Goal: Transaction & Acquisition: Download file/media

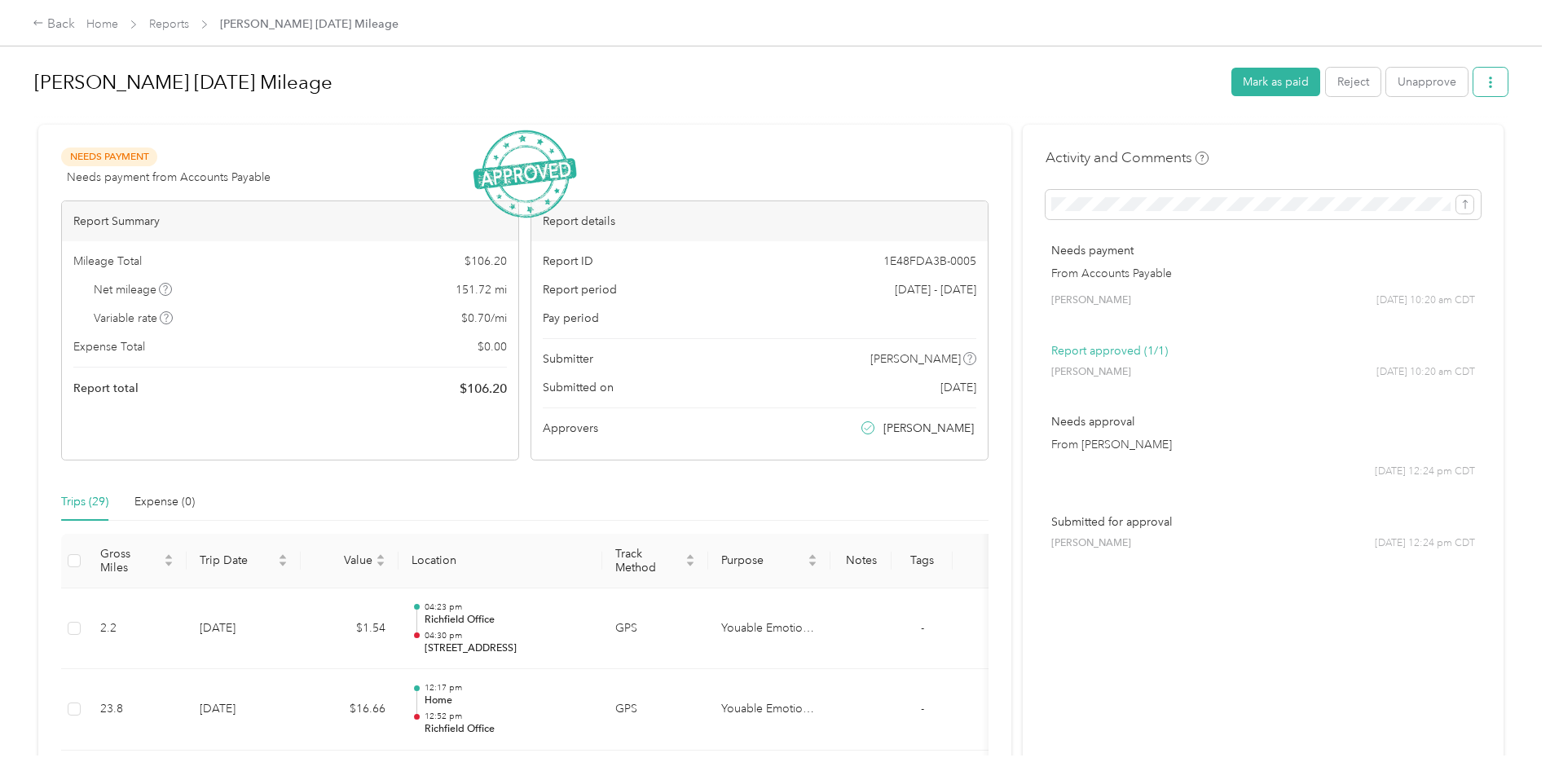
drag, startPoint x: 1481, startPoint y: 98, endPoint x: 1490, endPoint y: 92, distance: 10.8
click at [1487, 95] on div "Sam Franchi Sept 2025 Mileage Mark as paid Reject Unapprove" at bounding box center [770, 85] width 1473 height 48
click at [1491, 91] on button "button" at bounding box center [1490, 82] width 34 height 29
click at [1454, 138] on span "Download" at bounding box center [1440, 142] width 54 height 17
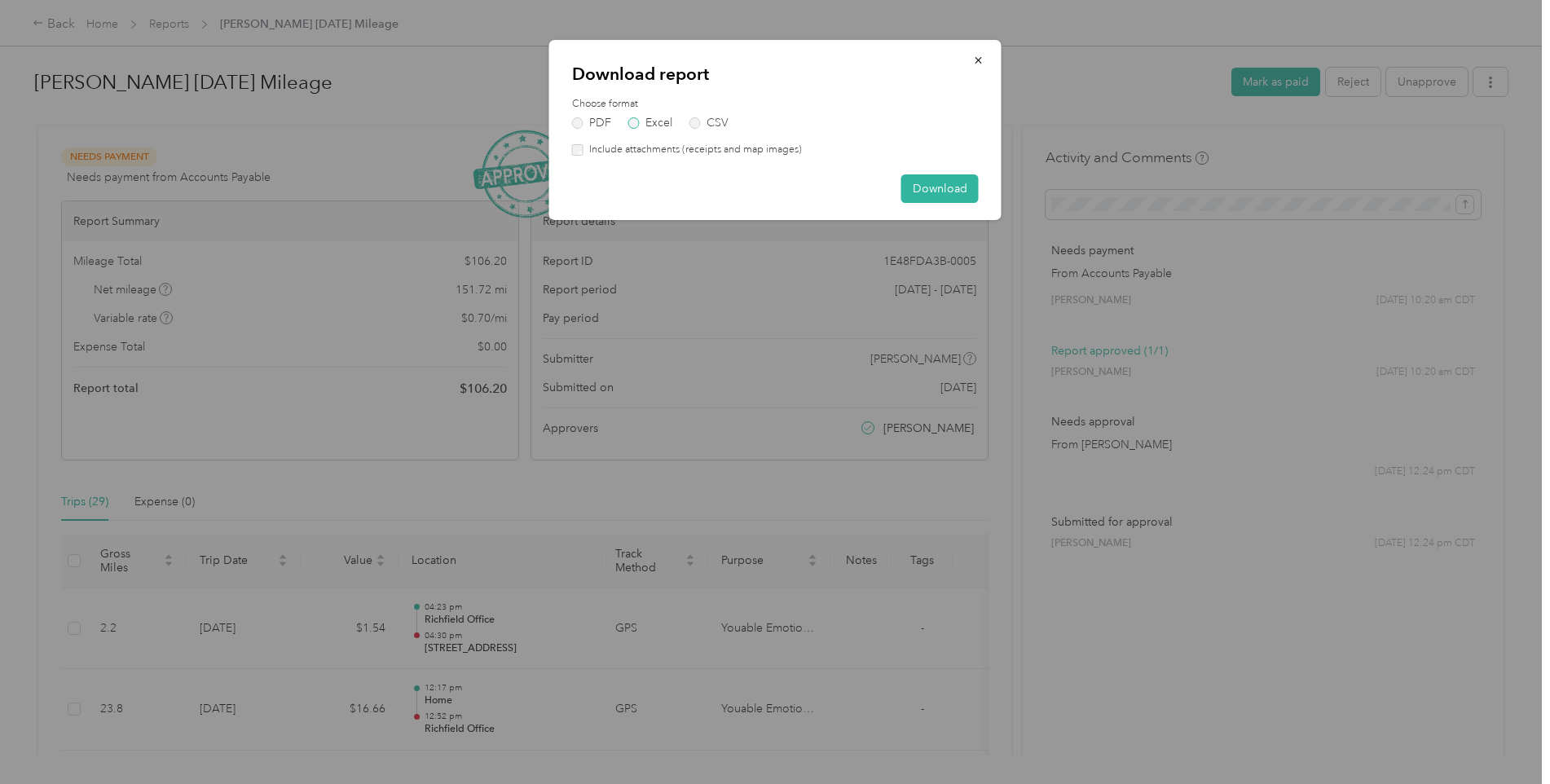
click at [662, 121] on label "Excel" at bounding box center [651, 123] width 44 height 11
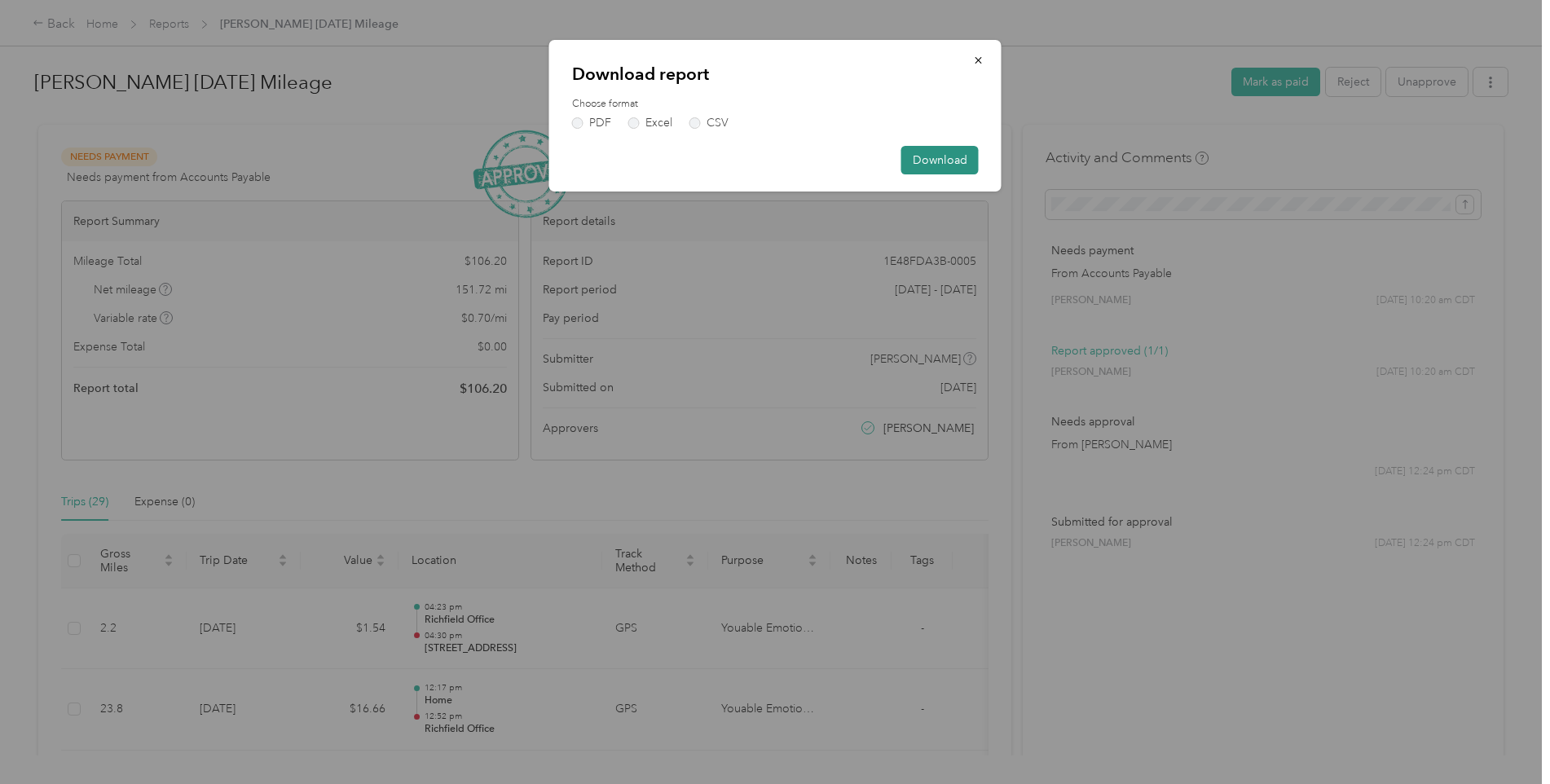
click at [954, 164] on button "Download" at bounding box center [940, 160] width 78 height 29
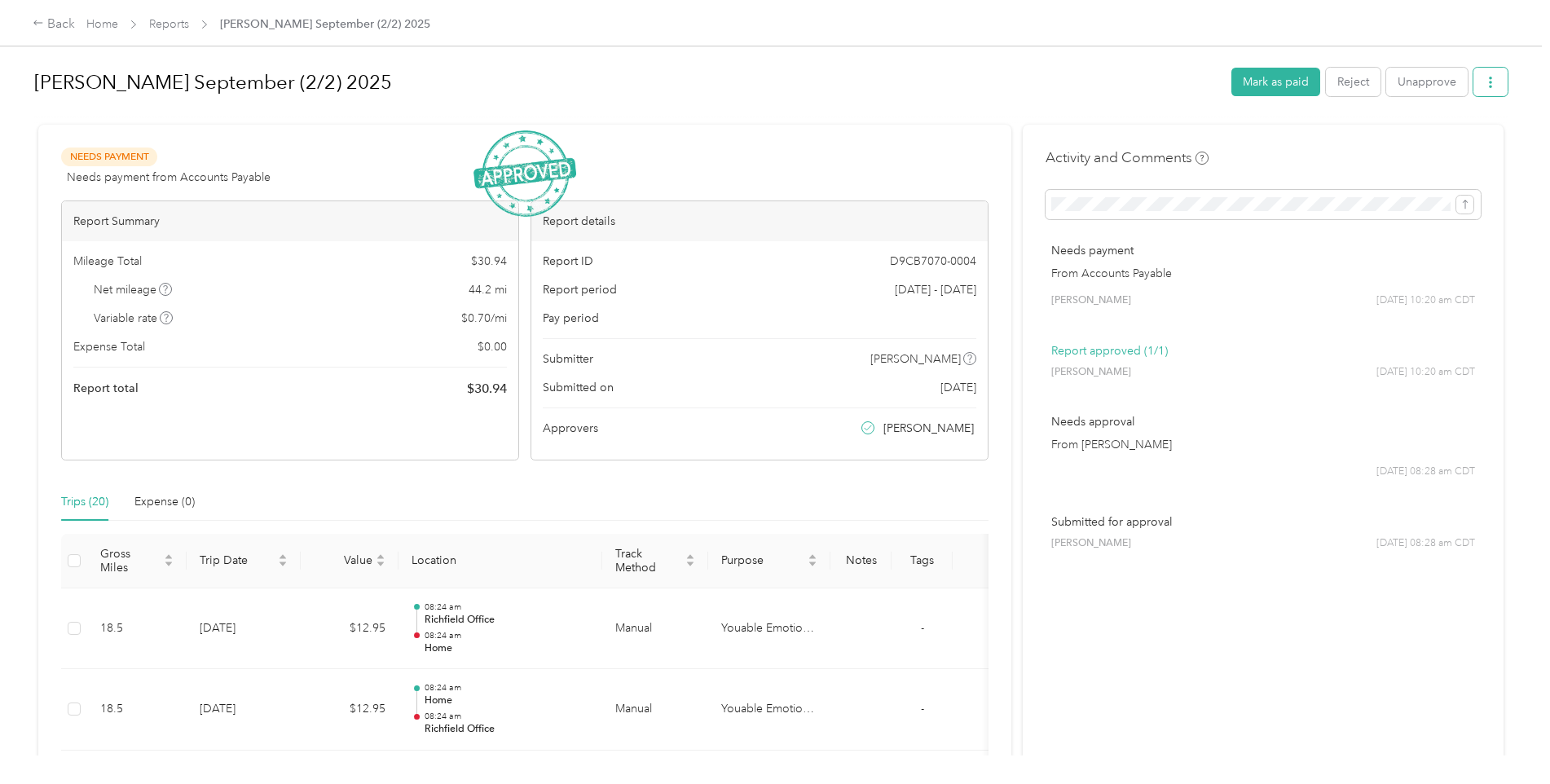
click at [1490, 79] on icon "button" at bounding box center [1490, 82] width 11 height 11
click at [1453, 151] on li "Download" at bounding box center [1444, 142] width 120 height 29
click at [1465, 144] on span "Download" at bounding box center [1440, 142] width 54 height 17
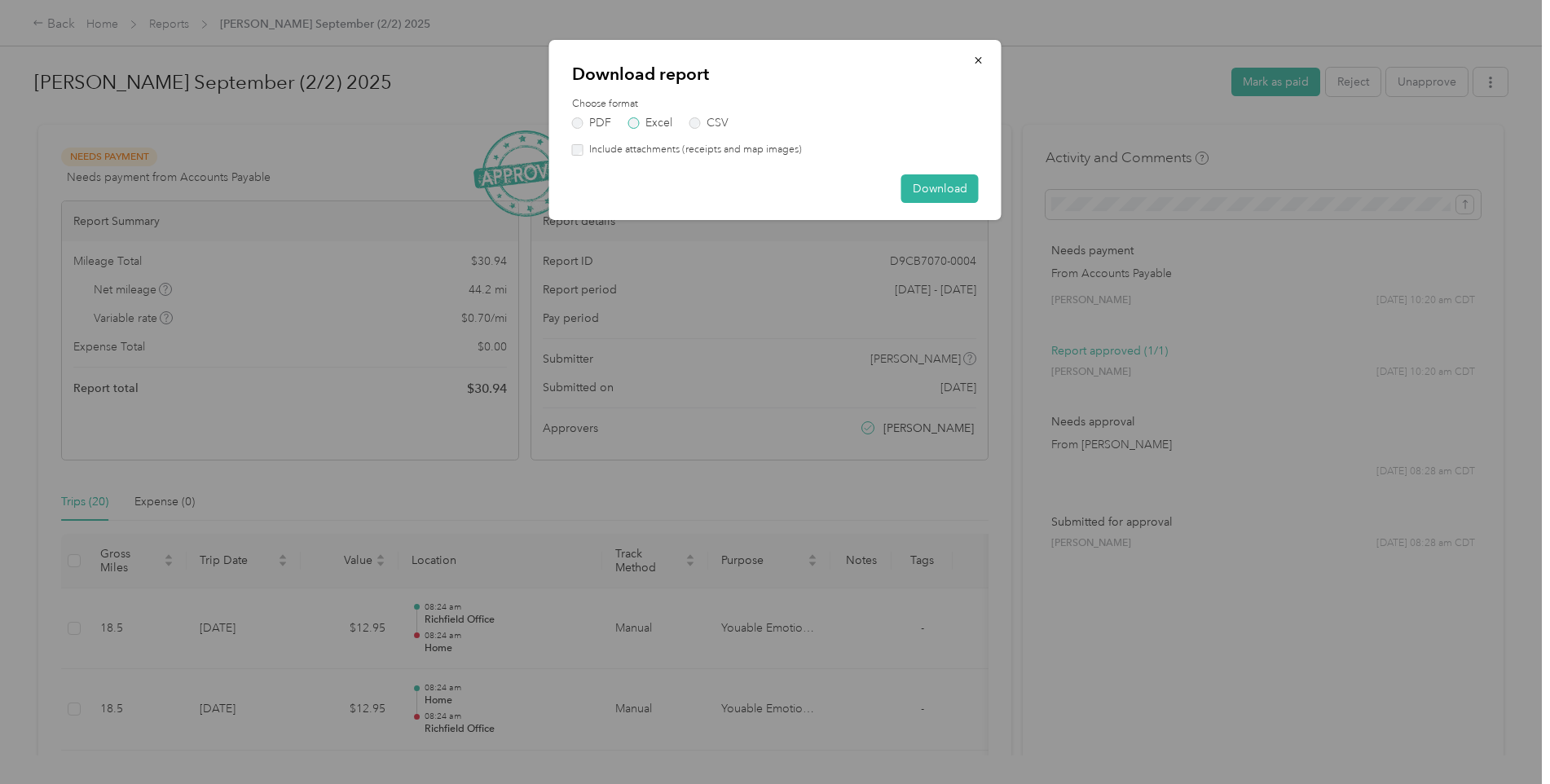
click at [652, 123] on label "Excel" at bounding box center [651, 123] width 44 height 11
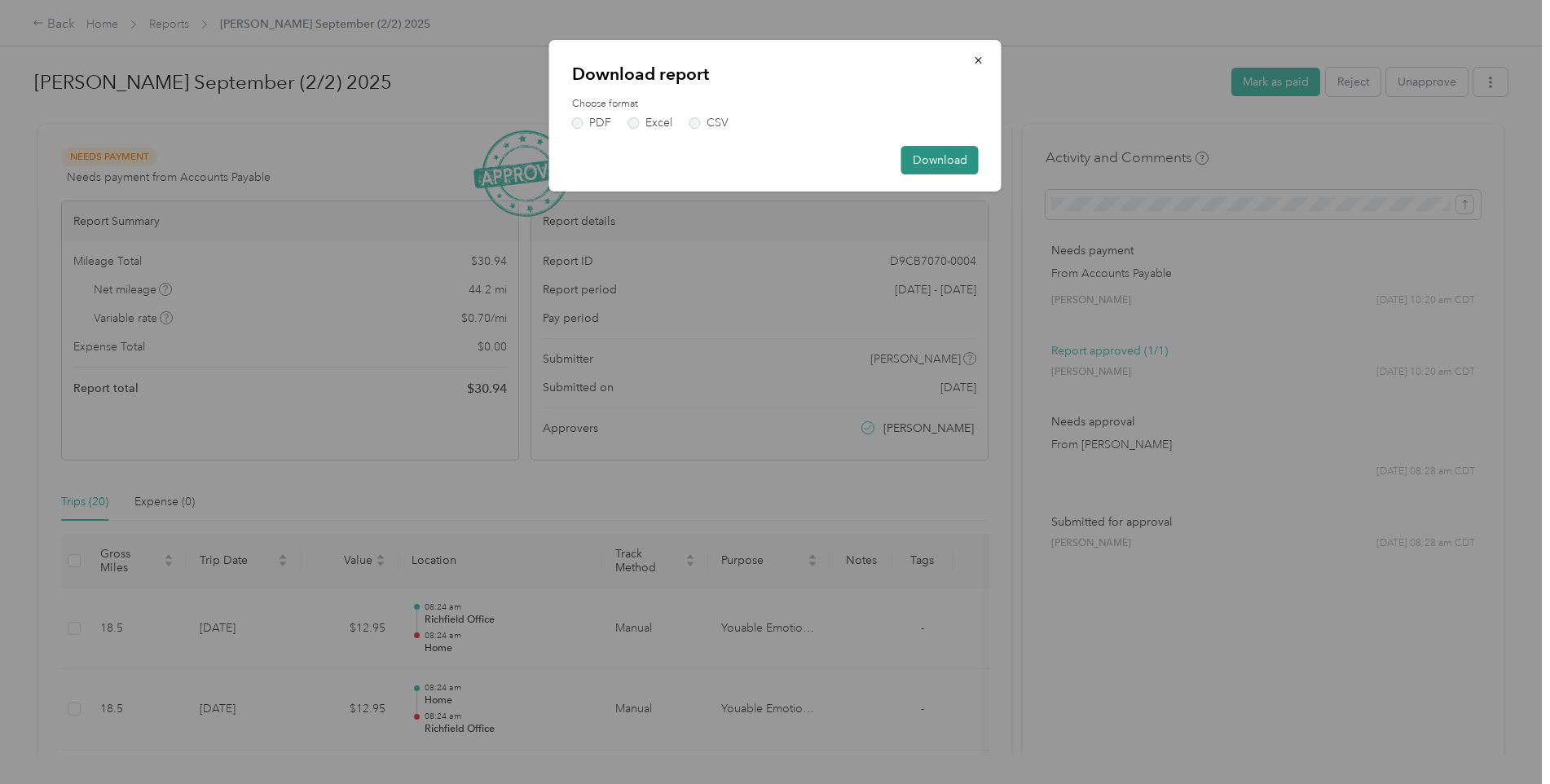
click at [955, 154] on button "Download" at bounding box center [940, 160] width 78 height 29
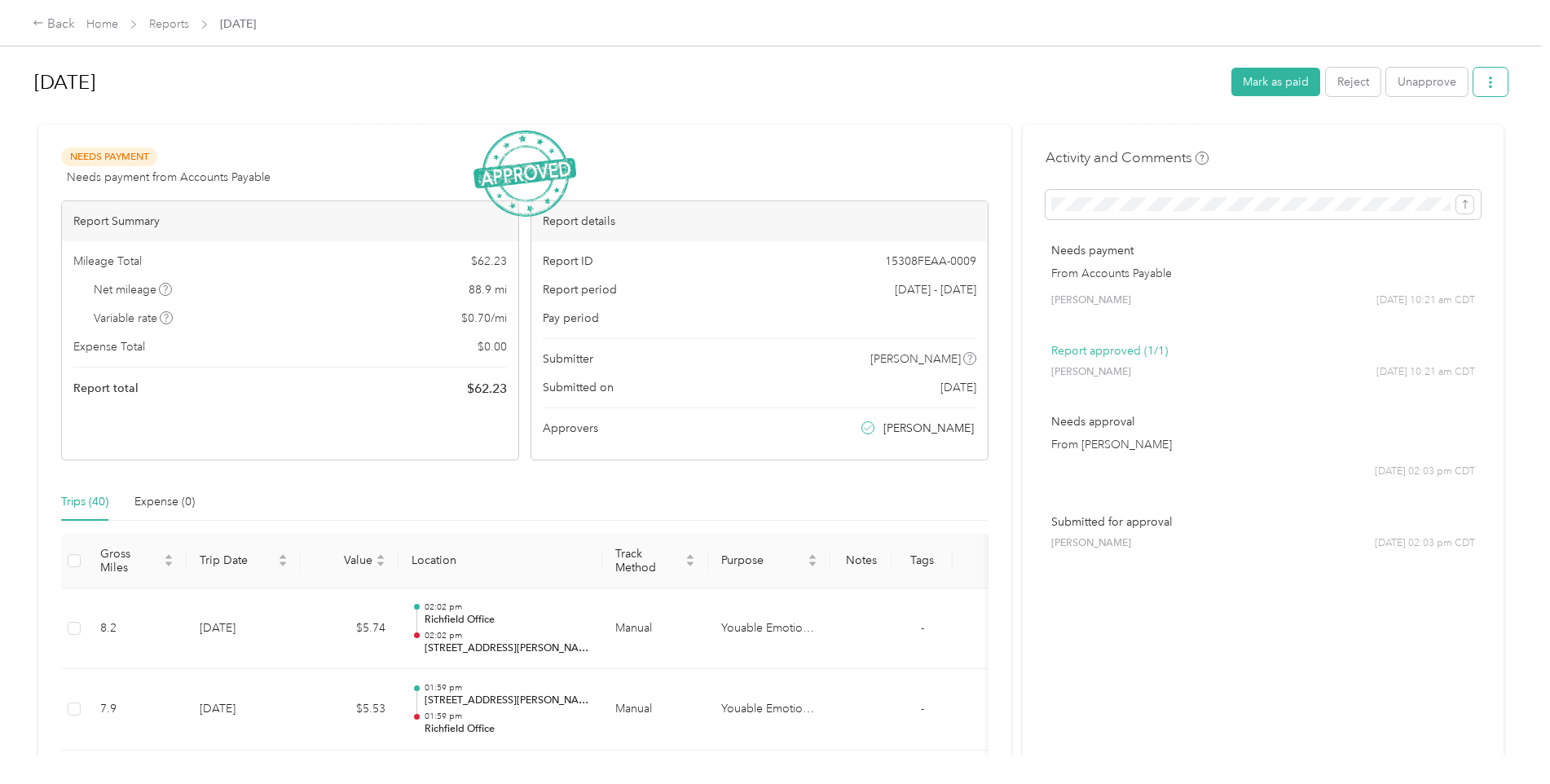
click at [1499, 79] on button "button" at bounding box center [1490, 82] width 34 height 29
click at [1448, 144] on span "Download" at bounding box center [1440, 142] width 54 height 17
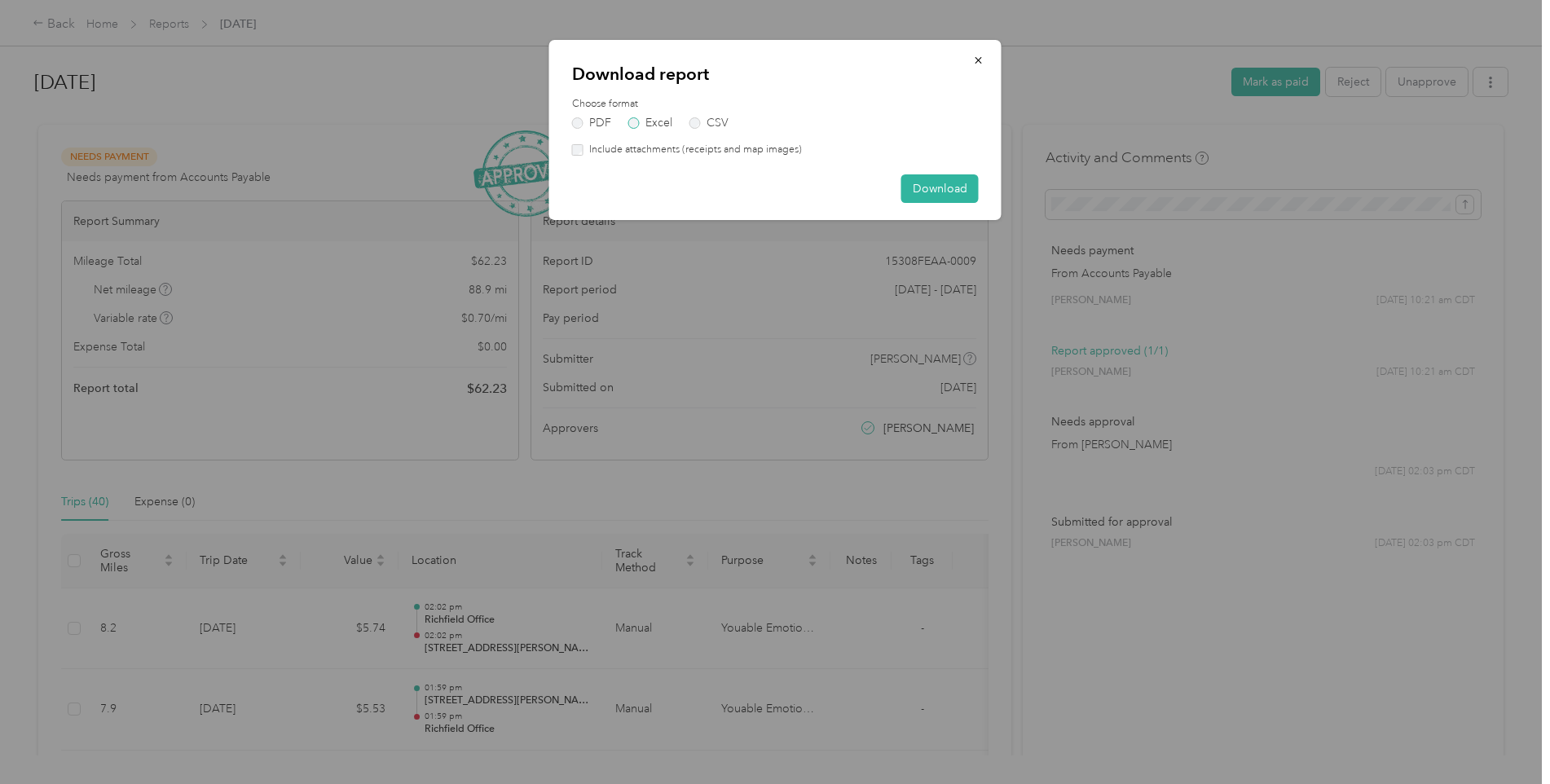
click at [653, 122] on label "Excel" at bounding box center [651, 123] width 44 height 11
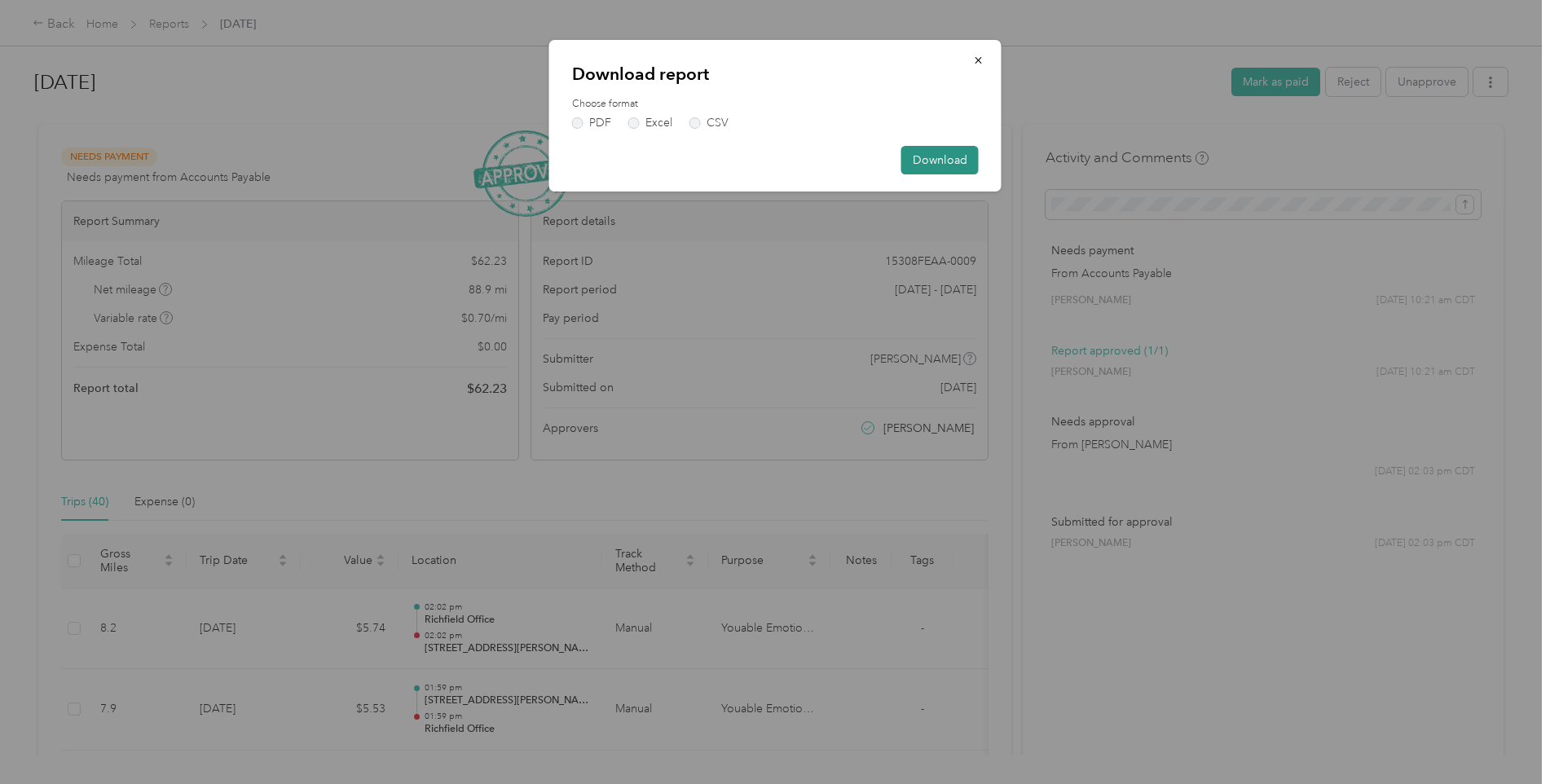
click at [914, 160] on button "Download" at bounding box center [940, 160] width 78 height 29
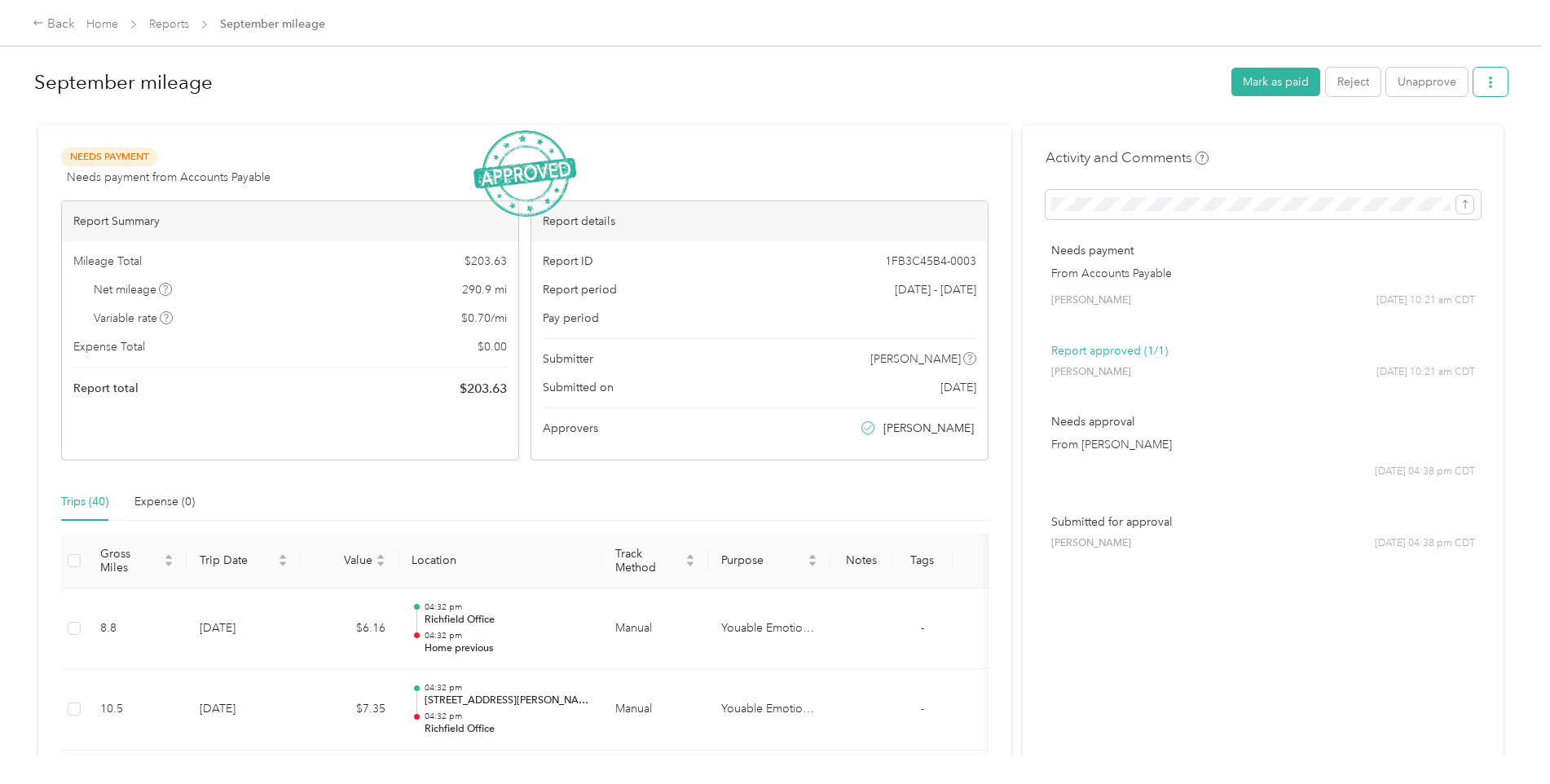
click at [1496, 79] on button "button" at bounding box center [1490, 82] width 34 height 29
click at [1431, 155] on li "Download" at bounding box center [1444, 142] width 120 height 29
click at [1449, 134] on span "Download" at bounding box center [1440, 142] width 54 height 17
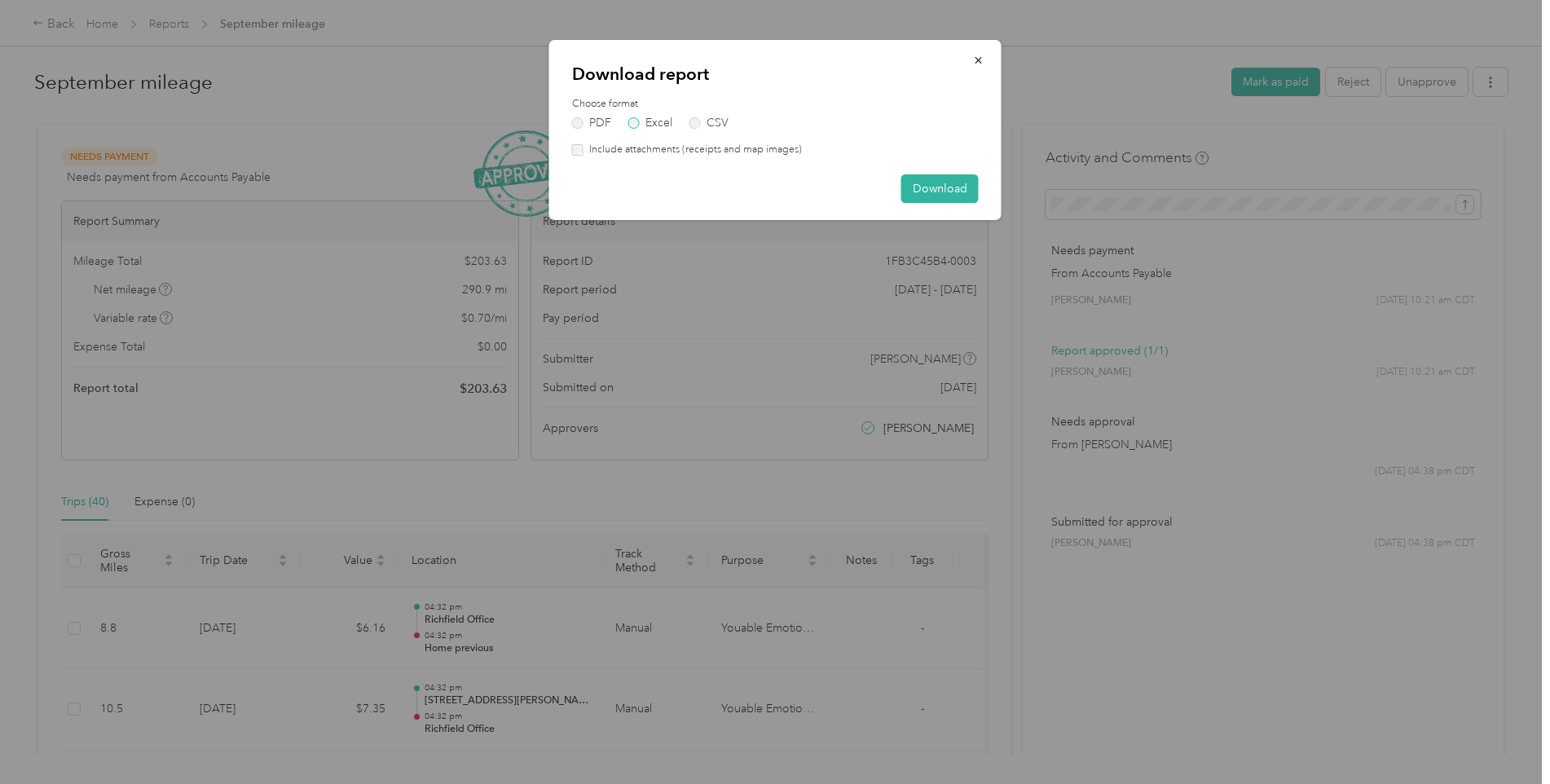
click at [645, 121] on label "Excel" at bounding box center [651, 123] width 44 height 11
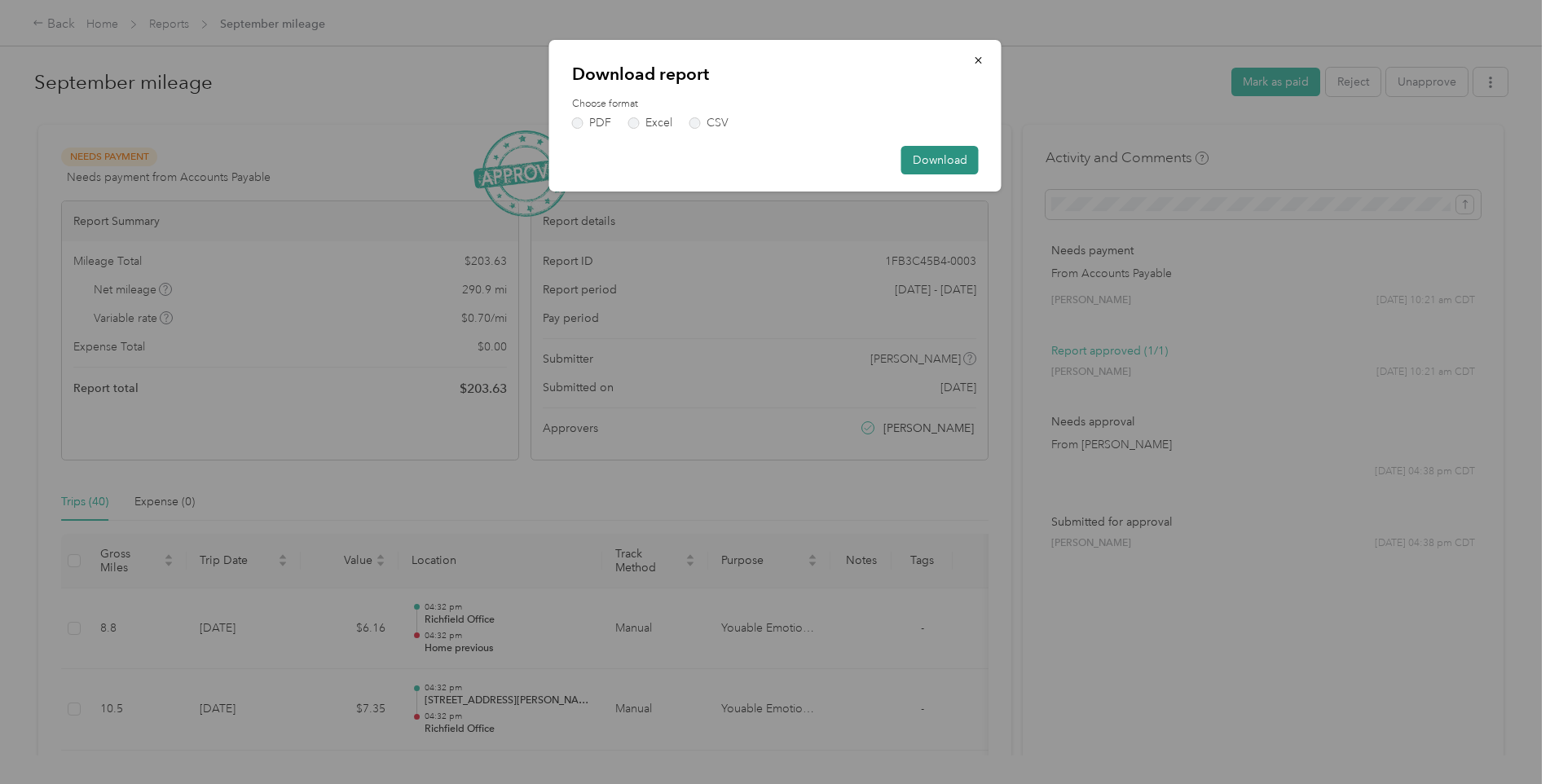
click at [926, 153] on button "Download" at bounding box center [940, 160] width 78 height 29
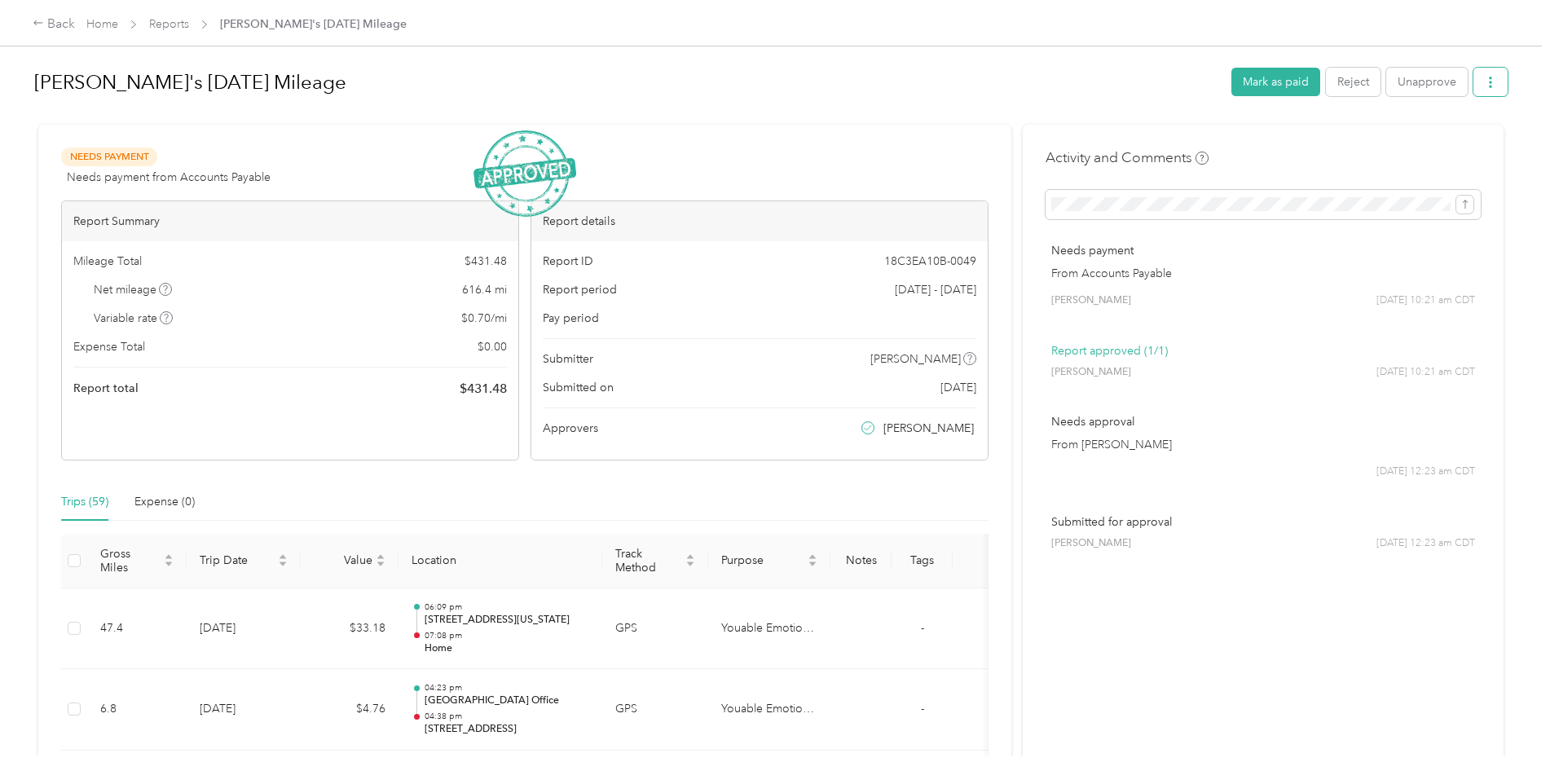
click at [1473, 85] on button "button" at bounding box center [1490, 82] width 34 height 29
click at [1426, 150] on span "Download" at bounding box center [1440, 142] width 54 height 17
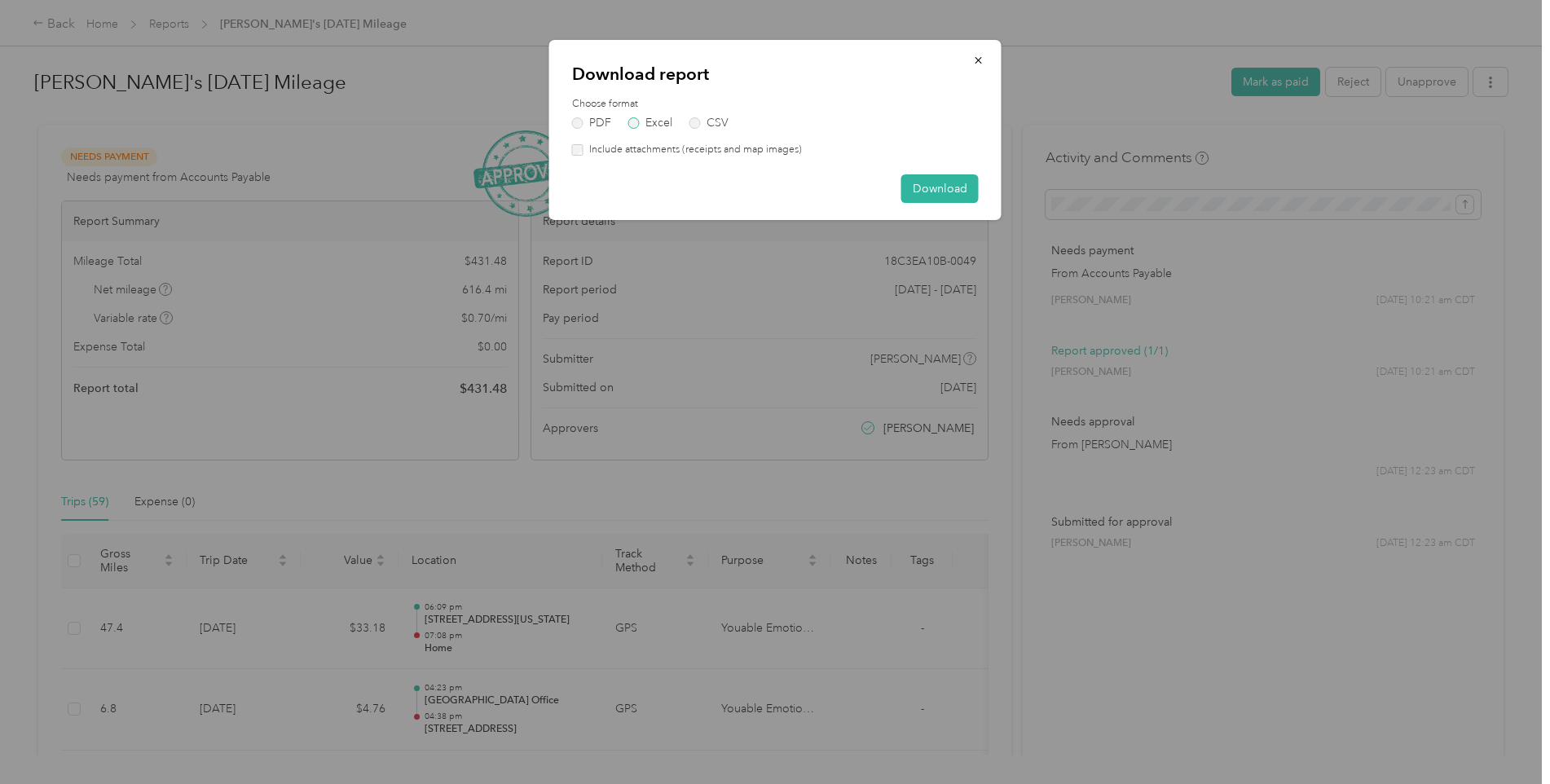
click at [634, 118] on label "Excel" at bounding box center [651, 123] width 44 height 11
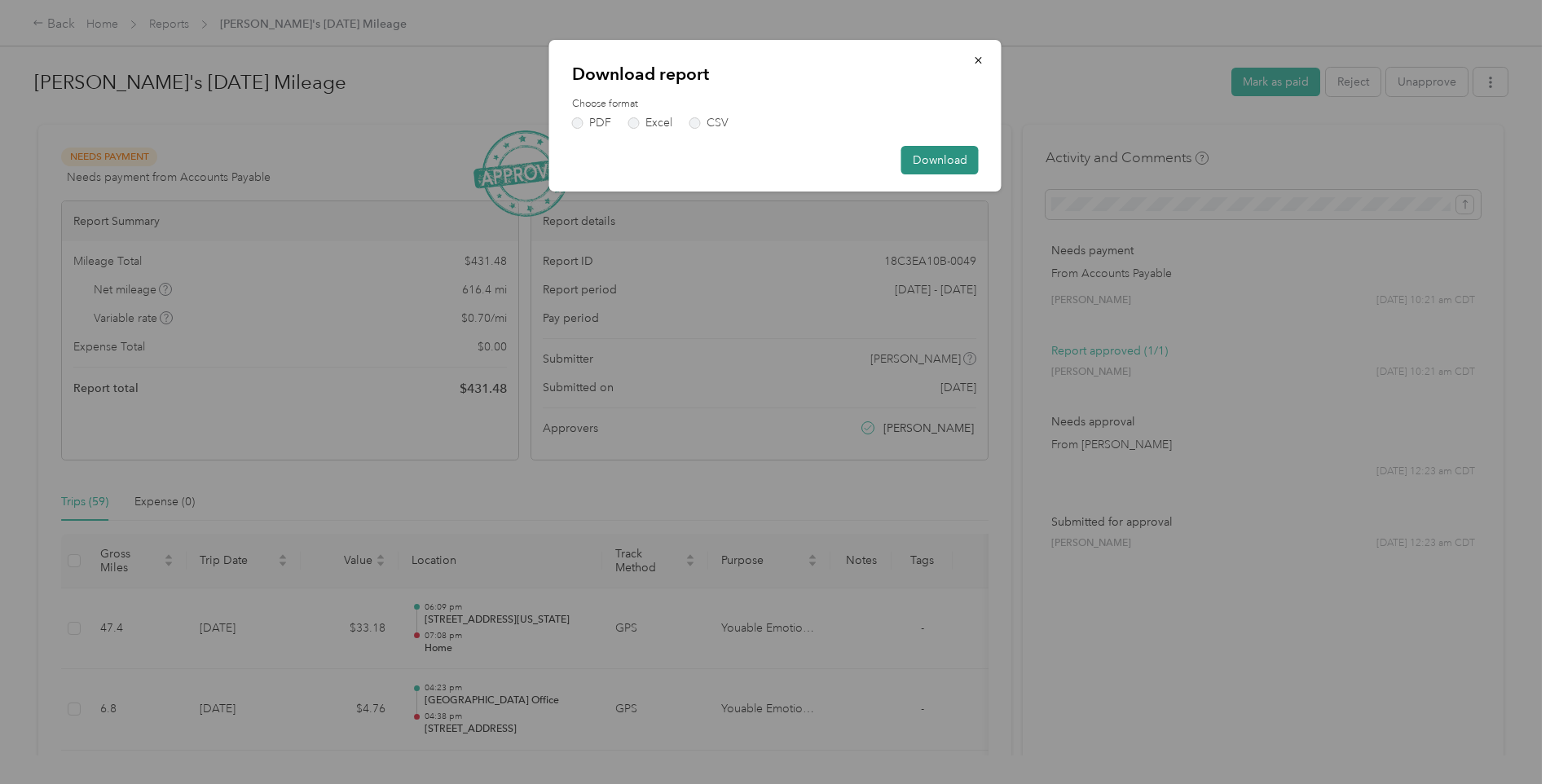
click at [963, 162] on button "Download" at bounding box center [940, 160] width 78 height 29
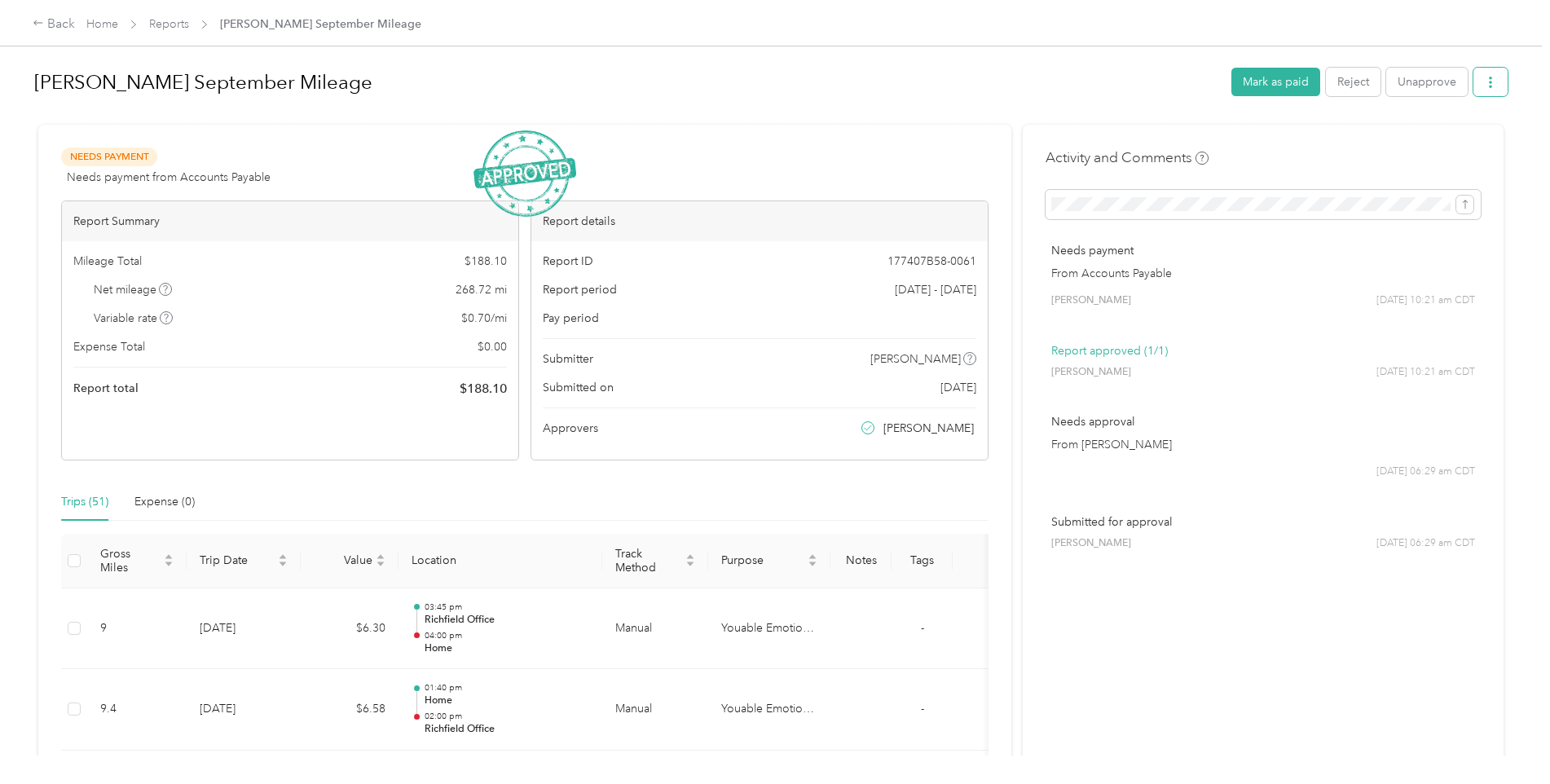
click at [1495, 78] on button "button" at bounding box center [1490, 82] width 34 height 29
click at [1471, 145] on div "Download" at bounding box center [1444, 142] width 97 height 17
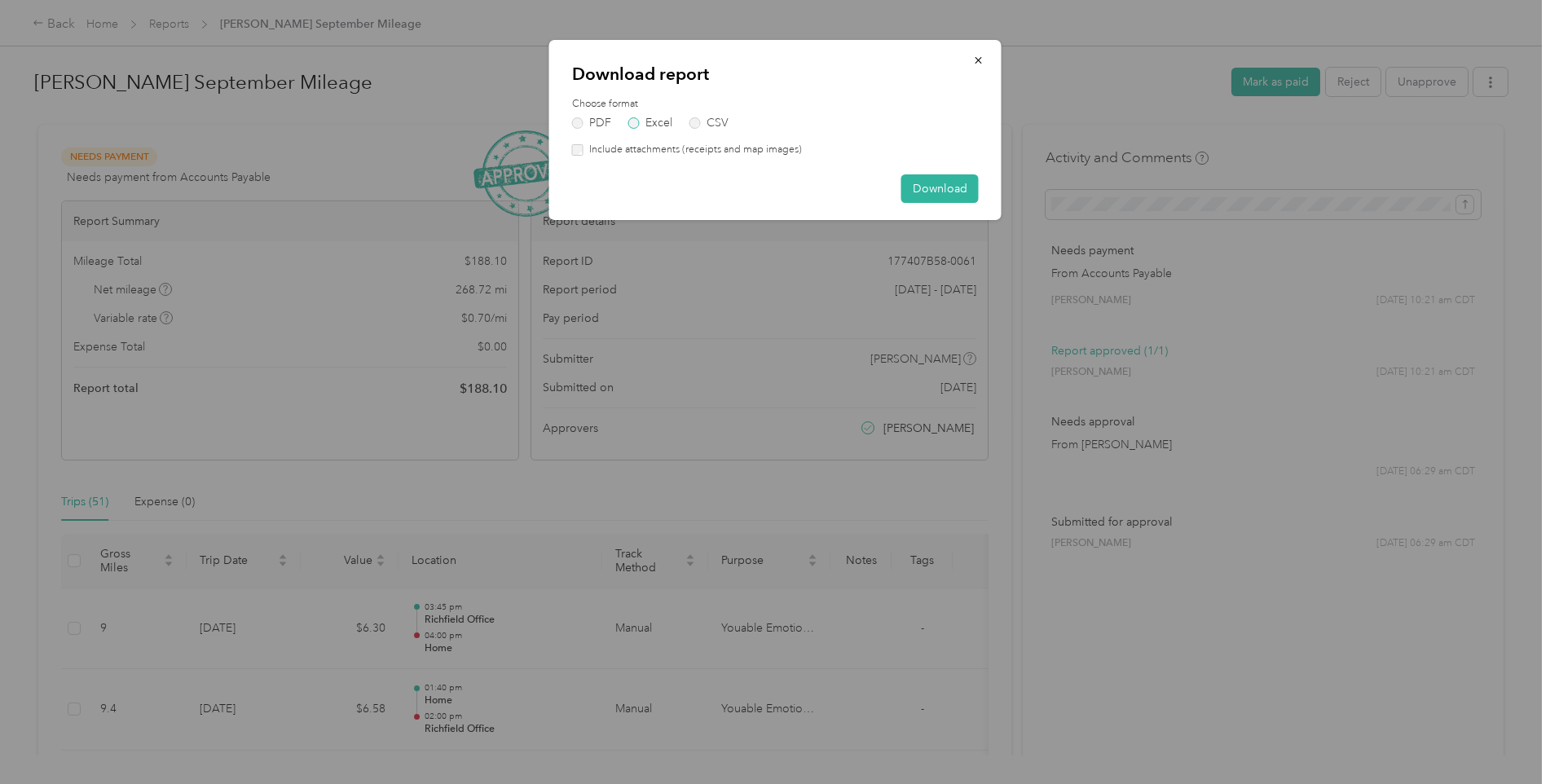
click at [632, 125] on label "Excel" at bounding box center [651, 123] width 44 height 11
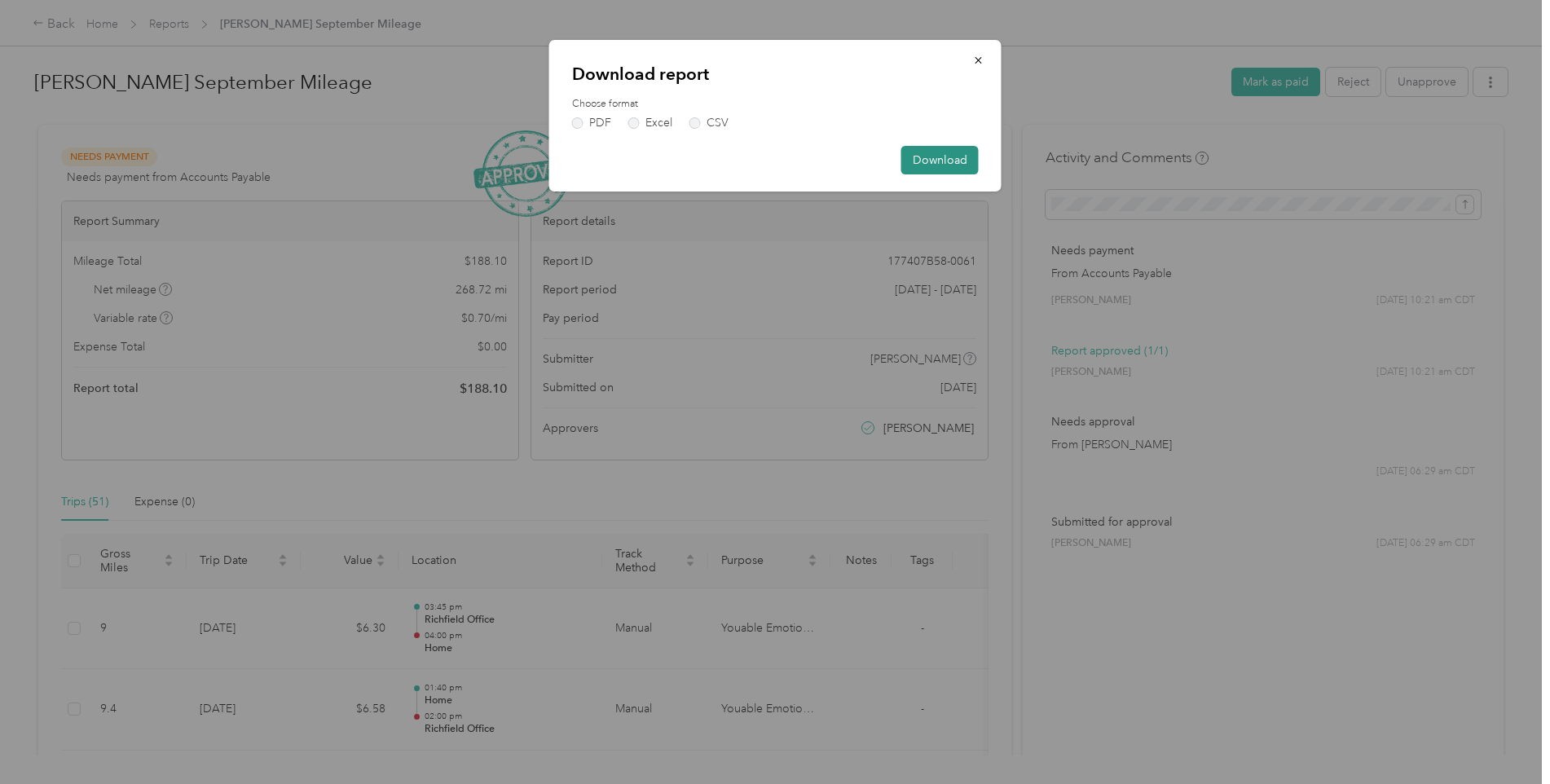
click at [927, 165] on button "Download" at bounding box center [940, 160] width 78 height 29
